Goal: Task Accomplishment & Management: Manage account settings

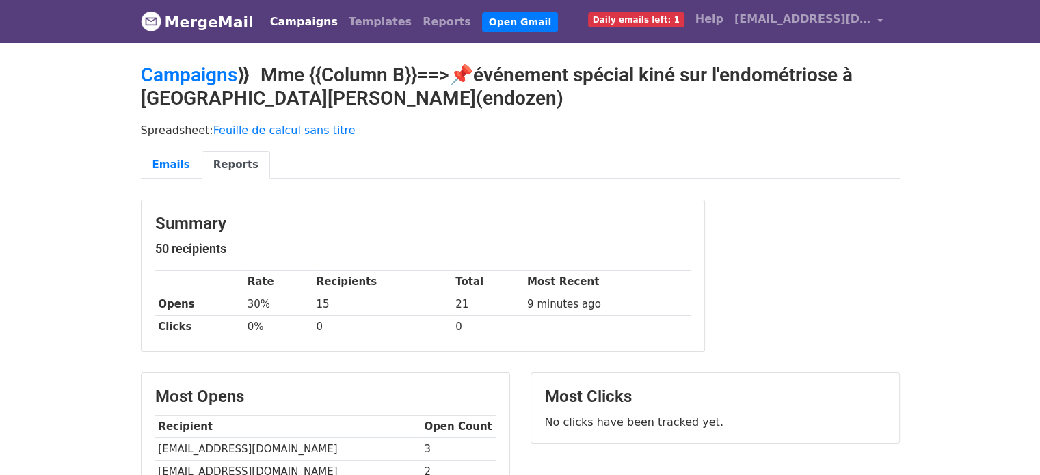
click at [283, 14] on link "Campaigns" at bounding box center [304, 21] width 79 height 27
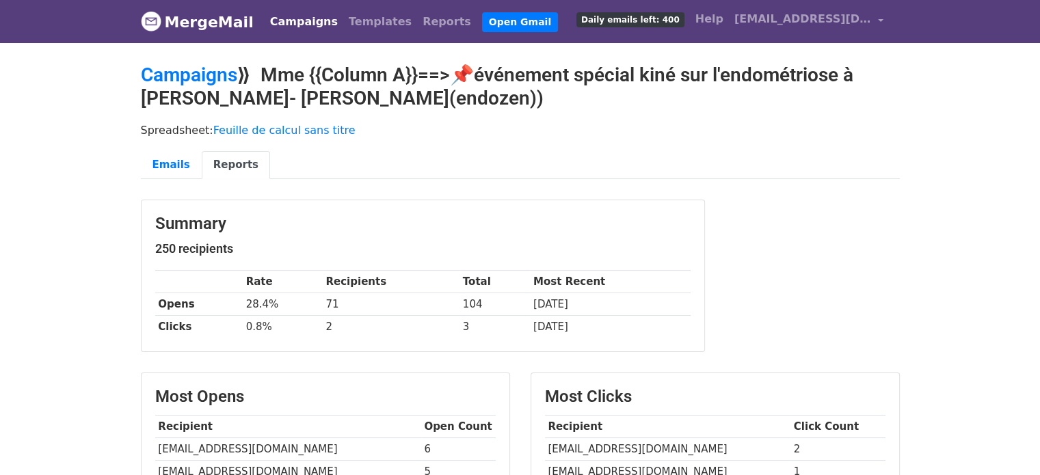
click at [296, 27] on link "Campaigns" at bounding box center [304, 21] width 79 height 27
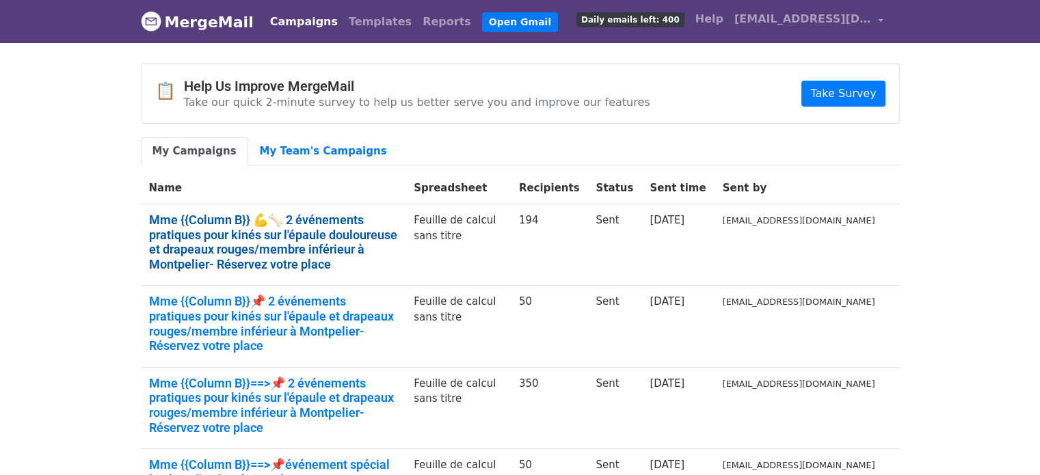
click at [351, 230] on link "Mme {{Column B}} 💪🦴 2 événements pratiques pour kinés sur l'épaule douloureuse …" at bounding box center [273, 242] width 249 height 59
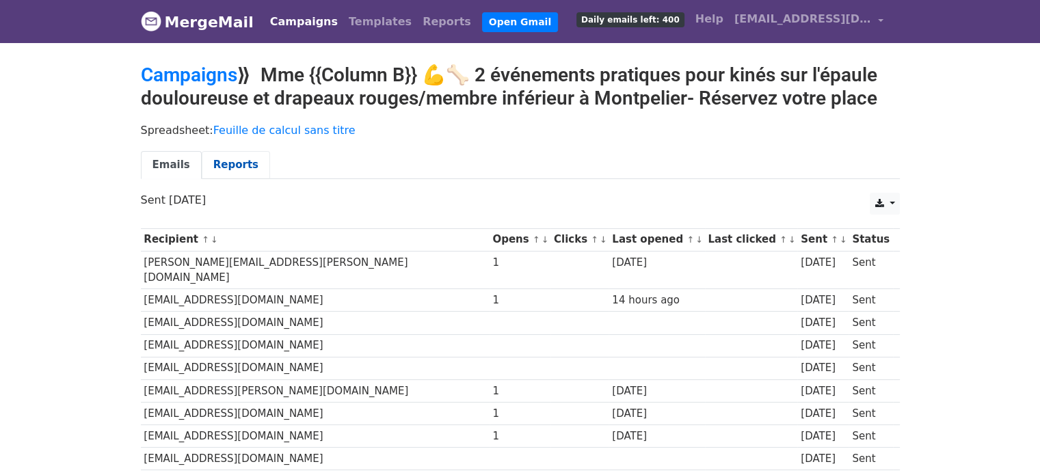
click at [230, 165] on link "Reports" at bounding box center [236, 165] width 68 height 28
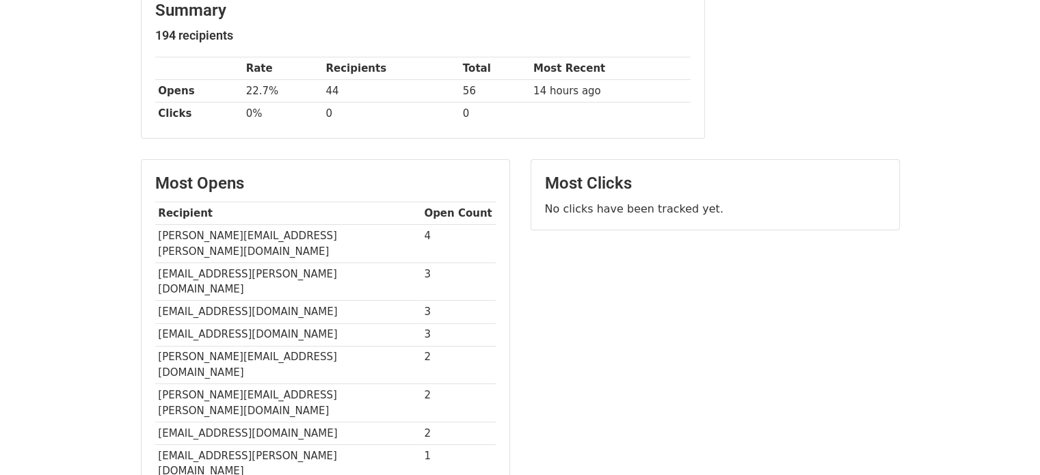
scroll to position [221, 0]
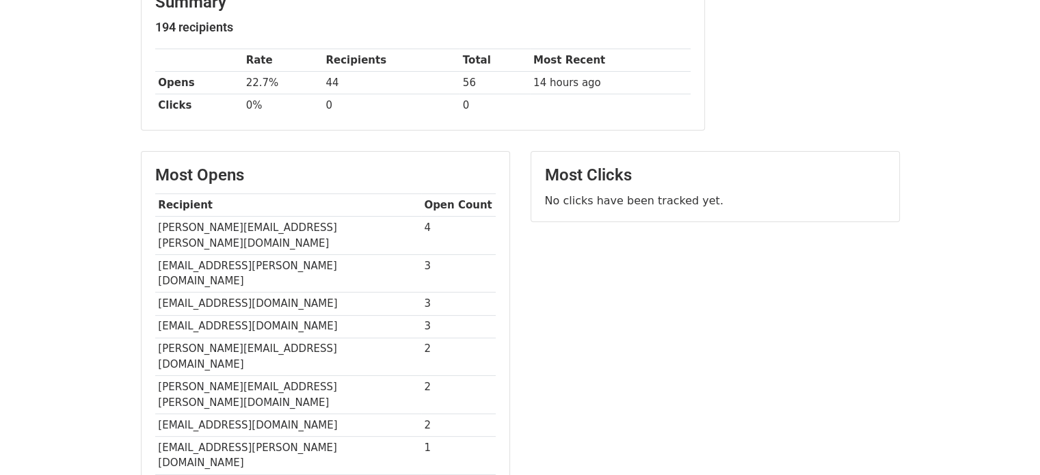
click at [221, 224] on td "[PERSON_NAME][EMAIL_ADDRESS][DOMAIN_NAME]" at bounding box center [288, 236] width 266 height 38
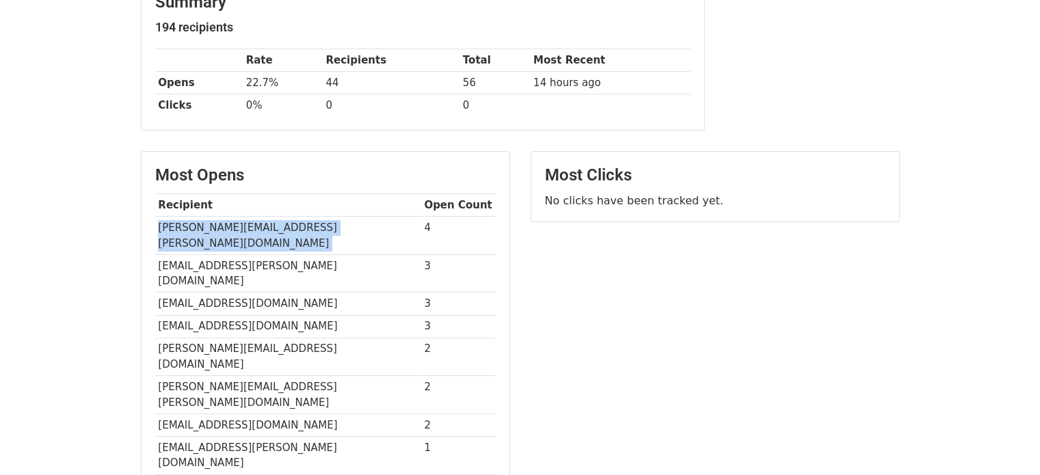
click at [221, 224] on td "[PERSON_NAME][EMAIL_ADDRESS][DOMAIN_NAME]" at bounding box center [288, 236] width 266 height 38
copy tr "[PERSON_NAME][EMAIL_ADDRESS][DOMAIN_NAME]"
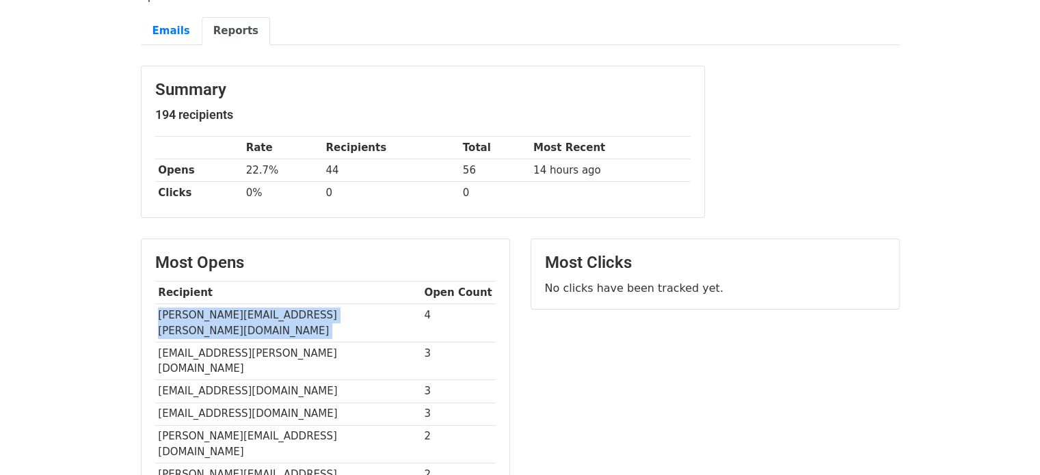
scroll to position [135, 0]
copy tr "[PERSON_NAME][EMAIL_ADDRESS][DOMAIN_NAME]"
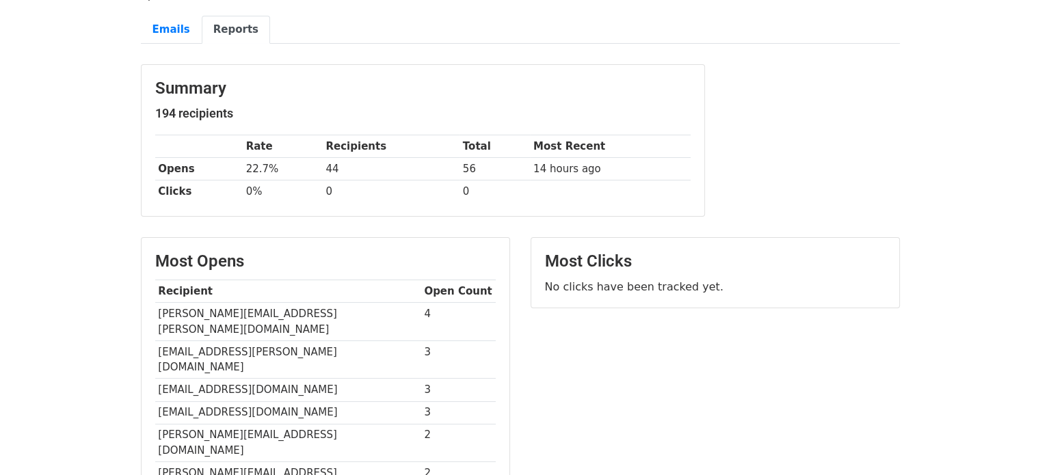
click at [223, 340] on td "[EMAIL_ADDRESS][PERSON_NAME][DOMAIN_NAME]" at bounding box center [288, 359] width 266 height 38
copy tr "[EMAIL_ADDRESS][PERSON_NAME][DOMAIN_NAME]"
click at [179, 379] on td "[EMAIL_ADDRESS][DOMAIN_NAME]" at bounding box center [288, 390] width 266 height 23
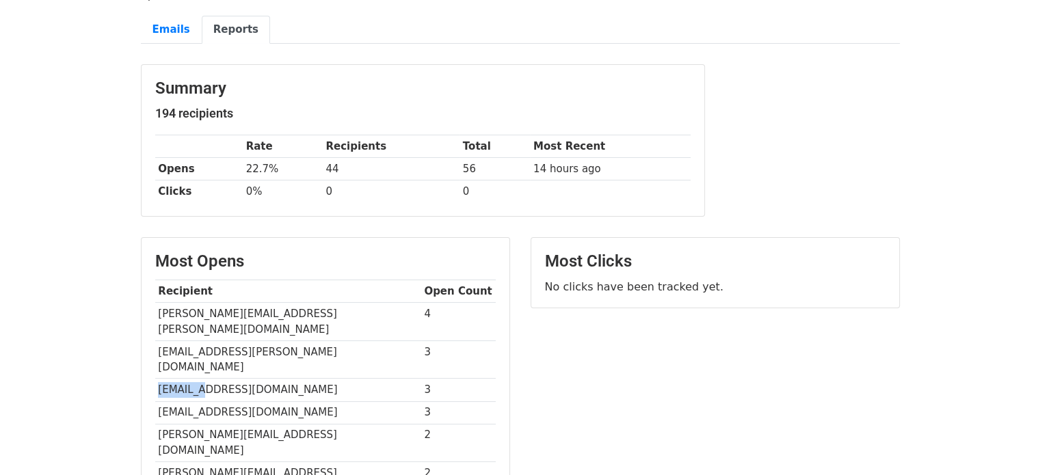
click at [179, 379] on td "[EMAIL_ADDRESS][DOMAIN_NAME]" at bounding box center [288, 390] width 266 height 23
copy tr "[EMAIL_ADDRESS][DOMAIN_NAME]"
click at [209, 401] on td "[EMAIL_ADDRESS][DOMAIN_NAME]" at bounding box center [288, 412] width 266 height 23
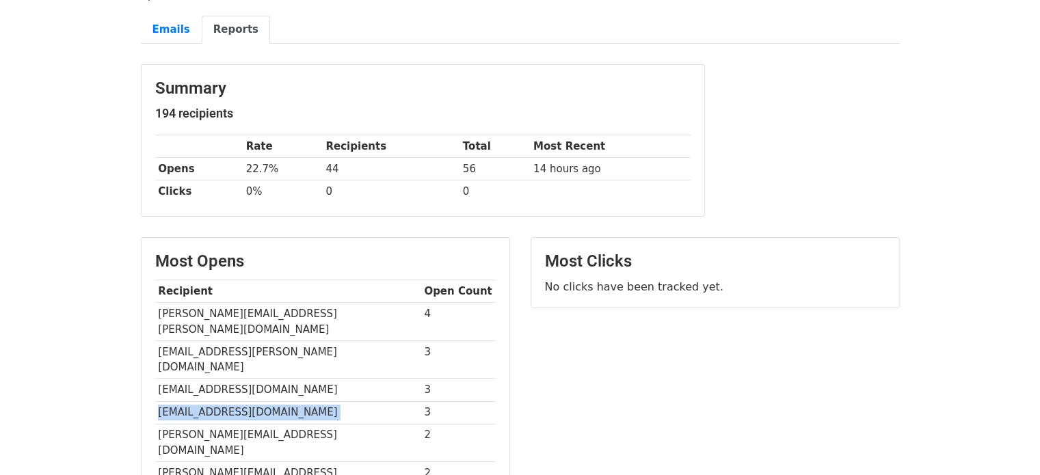
click at [209, 401] on td "[EMAIL_ADDRESS][DOMAIN_NAME]" at bounding box center [288, 412] width 266 height 23
copy tr "[EMAIL_ADDRESS][DOMAIN_NAME]"
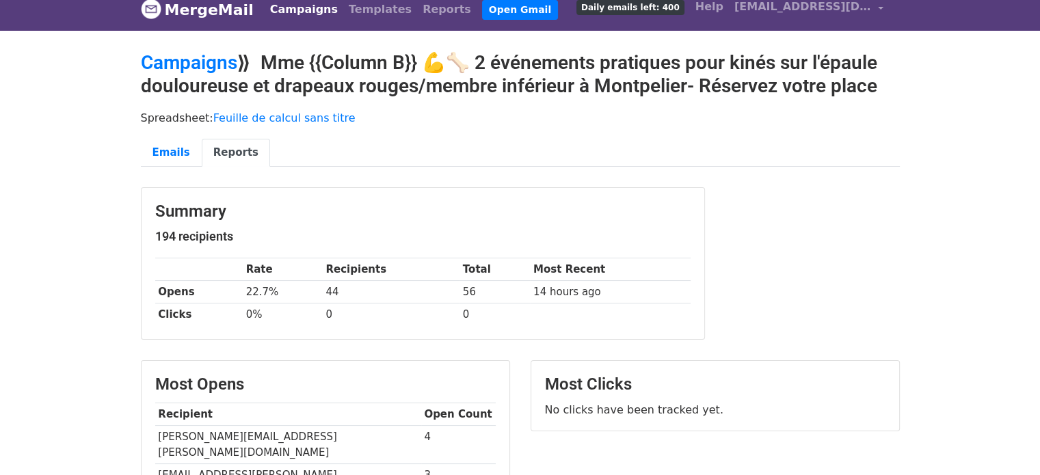
scroll to position [1, 0]
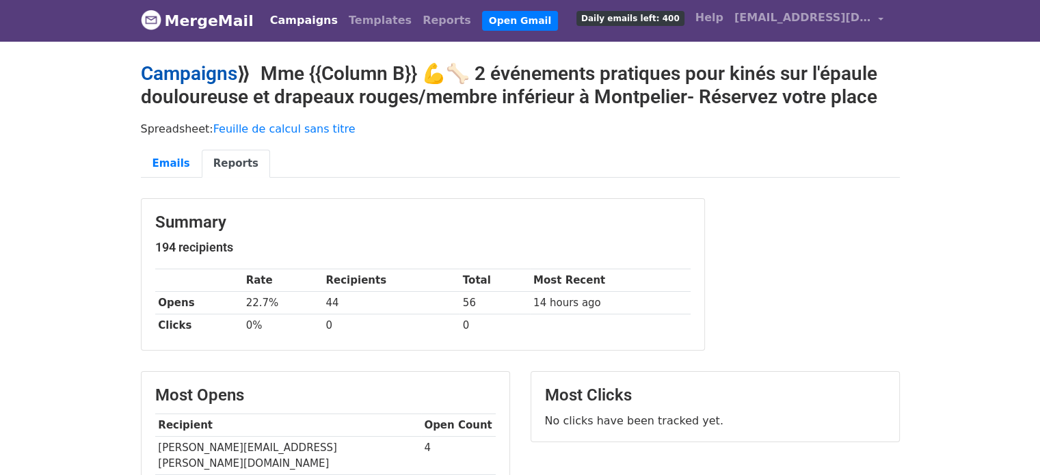
click at [205, 80] on link "Campaigns" at bounding box center [189, 73] width 96 height 23
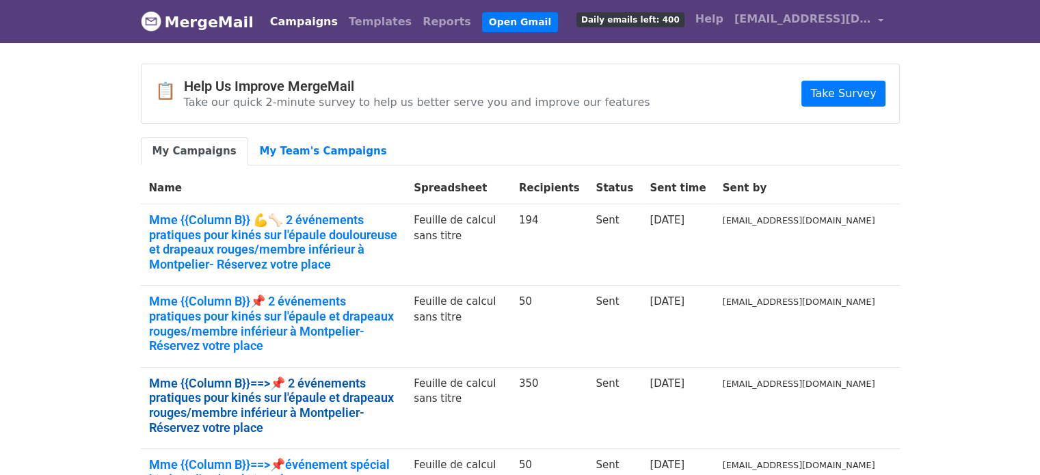
click at [347, 376] on link "Mme {{Column B}}==>📌 2 événements pratiques pour kinés sur l'épaule et drapeaux…" at bounding box center [273, 405] width 249 height 59
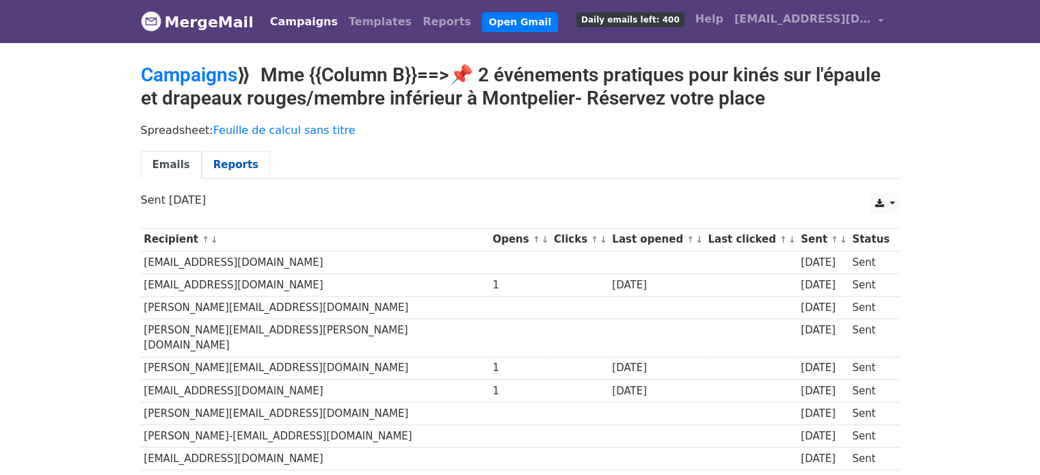
click at [230, 170] on link "Reports" at bounding box center [236, 165] width 68 height 28
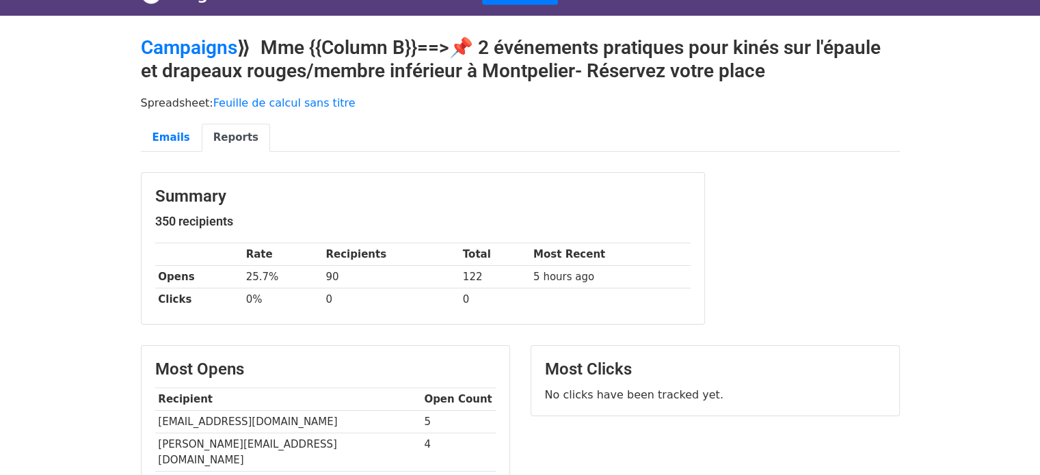
scroll to position [164, 0]
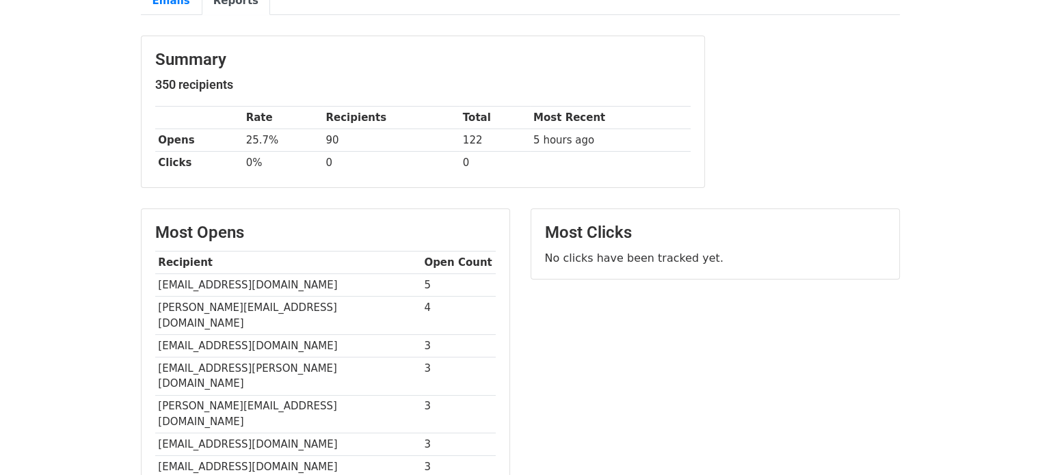
click at [208, 334] on td "narjiskine@gmail.com" at bounding box center [288, 345] width 266 height 23
copy tr "narjiskine@gmail.com"
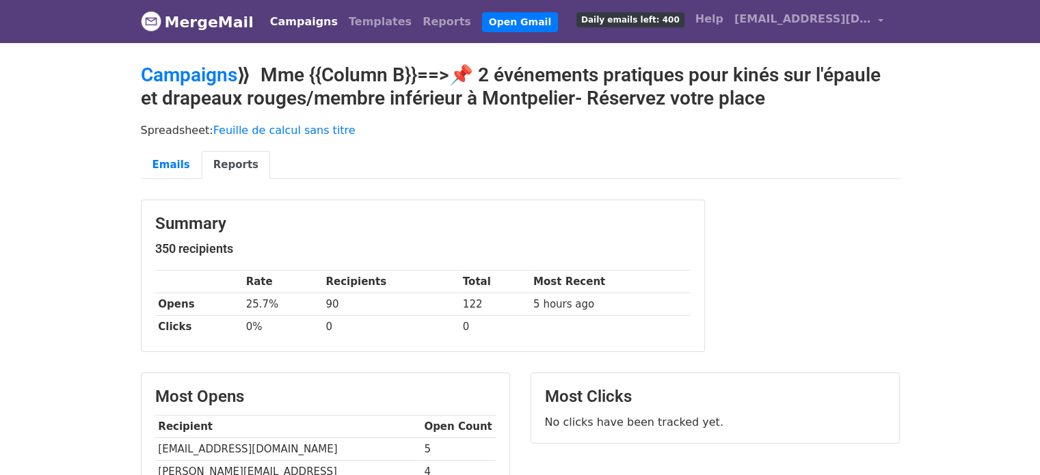
scroll to position [414, 0]
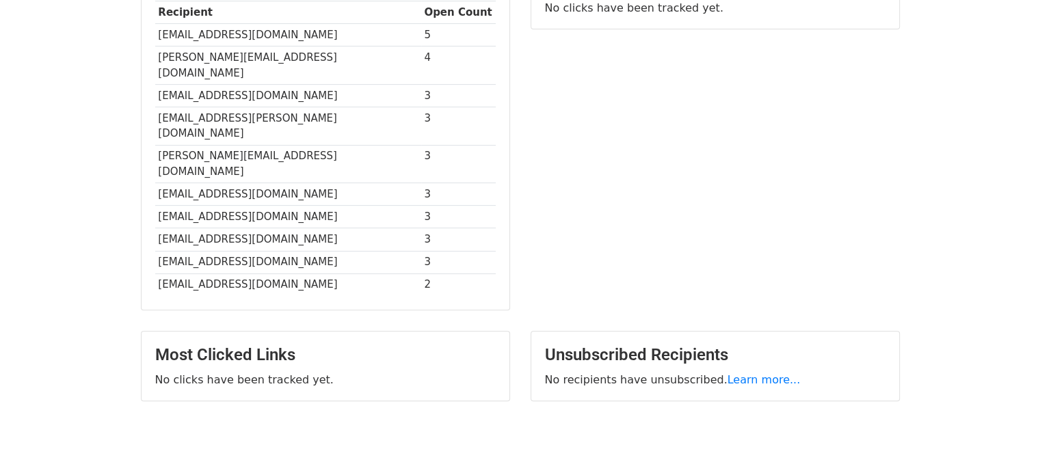
click at [215, 49] on td "christine.charras@orange.fr" at bounding box center [288, 65] width 266 height 38
copy tr "christine.charras@orange.fr"
click at [212, 107] on td "christelle.morant@icloud.com" at bounding box center [288, 126] width 266 height 38
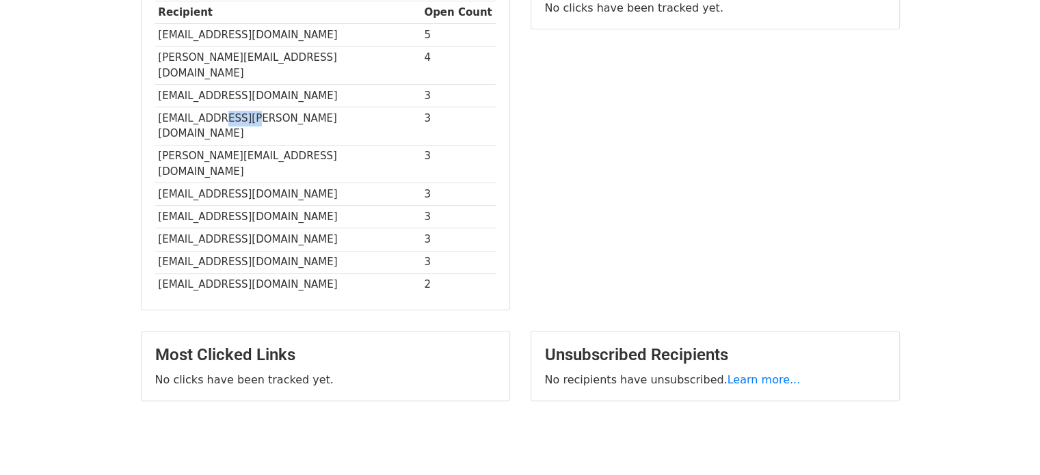
click at [212, 107] on td "christelle.morant@icloud.com" at bounding box center [288, 126] width 266 height 38
copy tr "christelle.morant@icloud.com"
click at [221, 145] on td "corinne.teissier@wanadoo.fr" at bounding box center [288, 164] width 266 height 38
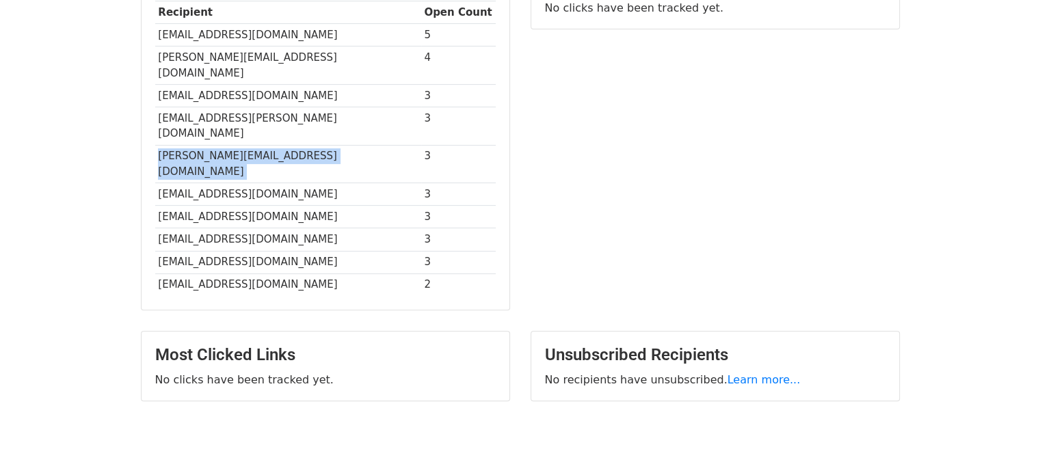
click at [221, 145] on td "corinne.teissier@wanadoo.fr" at bounding box center [288, 164] width 266 height 38
copy tr "corinne.teissier@wanadoo.fr"
click at [191, 183] on td "delord.isabelle@wanadoo.fr" at bounding box center [288, 194] width 266 height 23
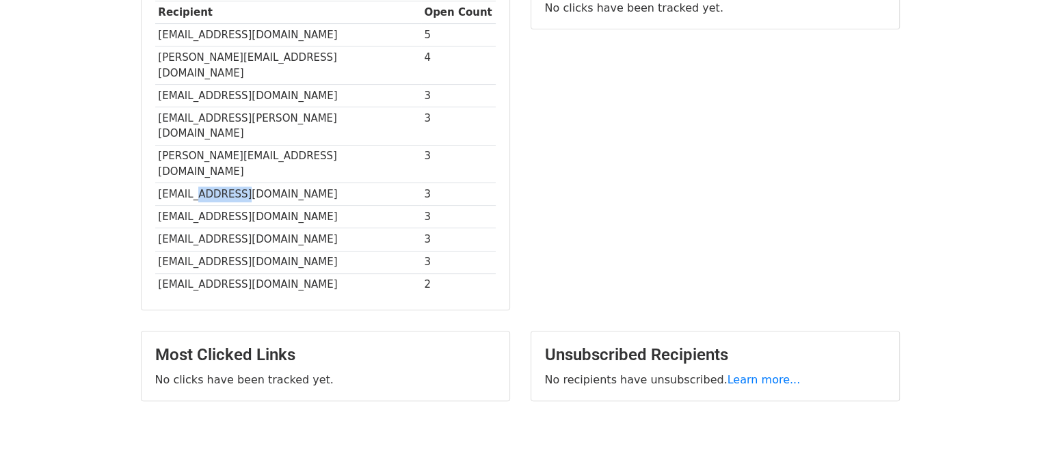
click at [191, 183] on td "delord.isabelle@wanadoo.fr" at bounding box center [288, 194] width 266 height 23
copy tr "delord.isabelle@wanadoo.fr"
click at [189, 206] on td "b.decrozals@cl-fontfroide.fr" at bounding box center [288, 217] width 266 height 23
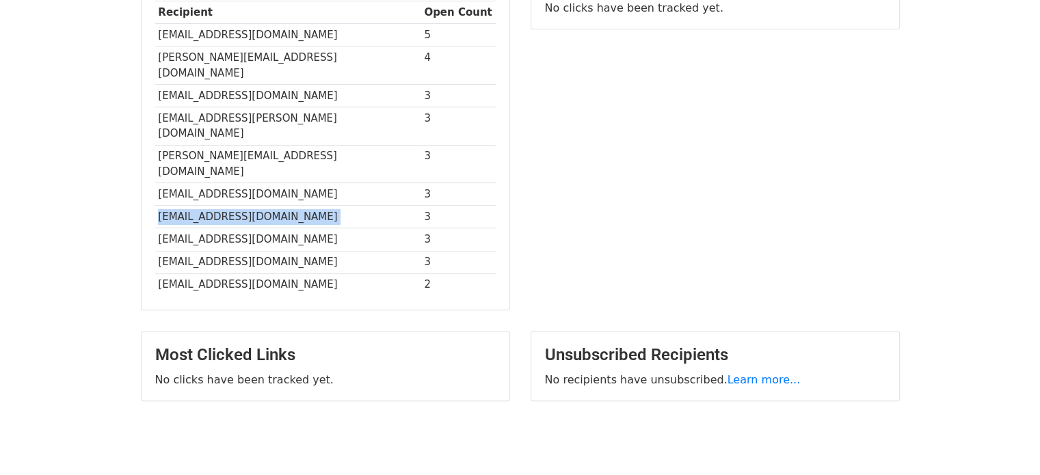
click at [189, 206] on td "b.decrozals@cl-fontfroide.fr" at bounding box center [288, 217] width 266 height 23
click at [186, 228] on td "bosc.anais@gmail.com" at bounding box center [288, 239] width 266 height 23
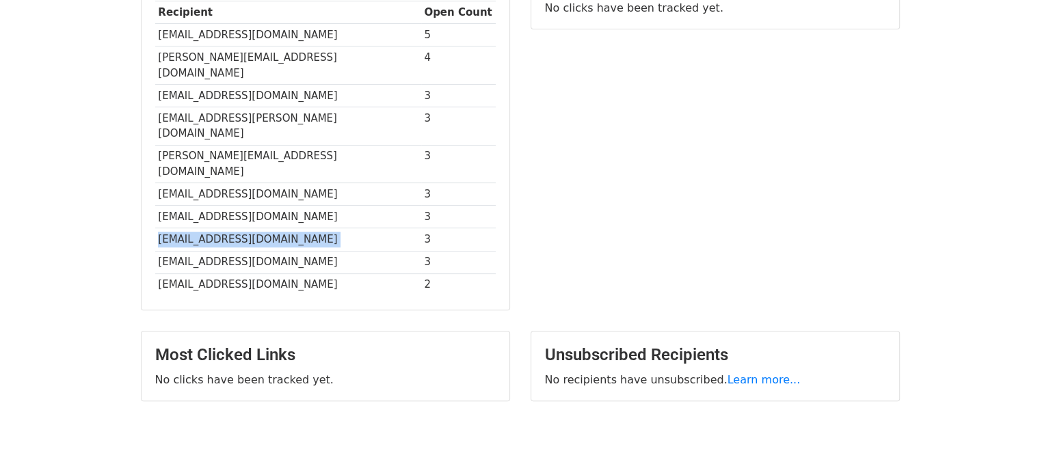
click at [186, 228] on td "bosc.anais@gmail.com" at bounding box center [288, 239] width 266 height 23
copy tr "bosc.anais@gmail.com"
click at [216, 251] on td "carine-sultana@orange.fr" at bounding box center [288, 262] width 266 height 23
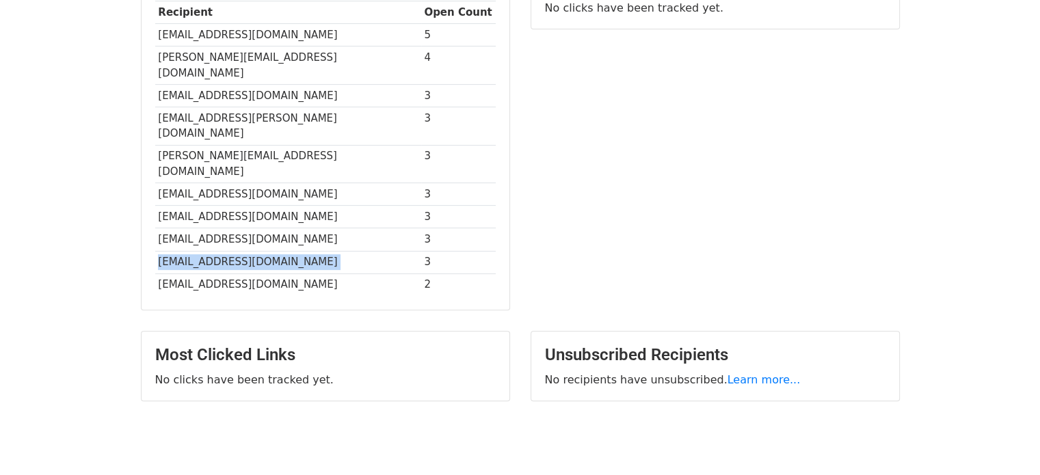
click at [216, 251] on td "carine-sultana@orange.fr" at bounding box center [288, 262] width 266 height 23
copy tr "carine-sultana@orange.fr"
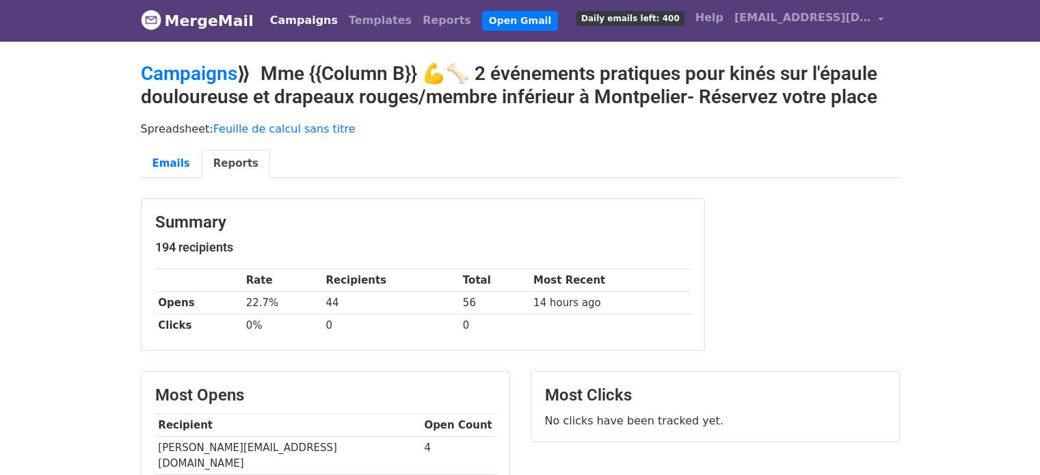
click at [528, 65] on h2 "Campaigns ⟫ Mme {{Column B}} 💪🦴 2 événements pratiques pour kinés sur l'épaule …" at bounding box center [520, 85] width 759 height 46
click at [520, 69] on h2 "Campaigns ⟫ Mme {{Column B}} 💪🦴 2 événements pratiques pour kinés sur l'épaule …" at bounding box center [520, 85] width 759 height 46
click at [481, 72] on h2 "Campaigns ⟫ Mme {{Column B}} 💪🦴 2 événements pratiques pour kinés sur l'épaule …" at bounding box center [520, 85] width 759 height 46
